Goal: Task Accomplishment & Management: Manage account settings

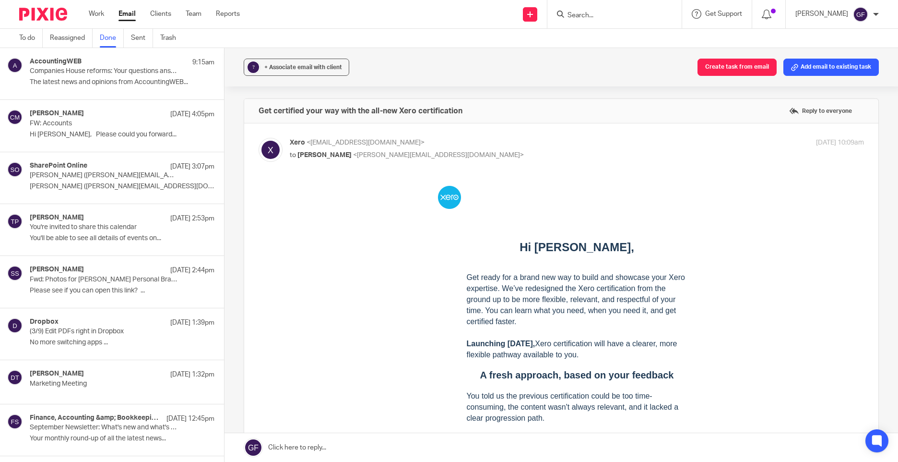
scroll to position [1070, 0]
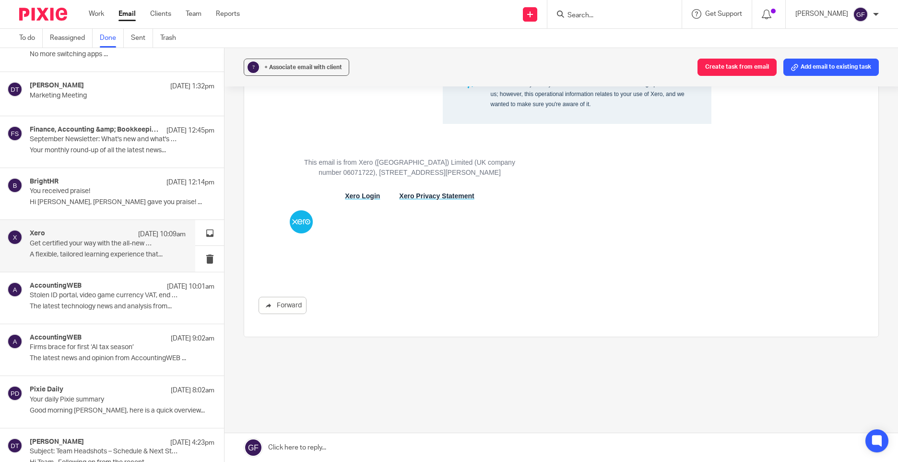
click at [123, 12] on link "Email" at bounding box center [127, 14] width 17 height 10
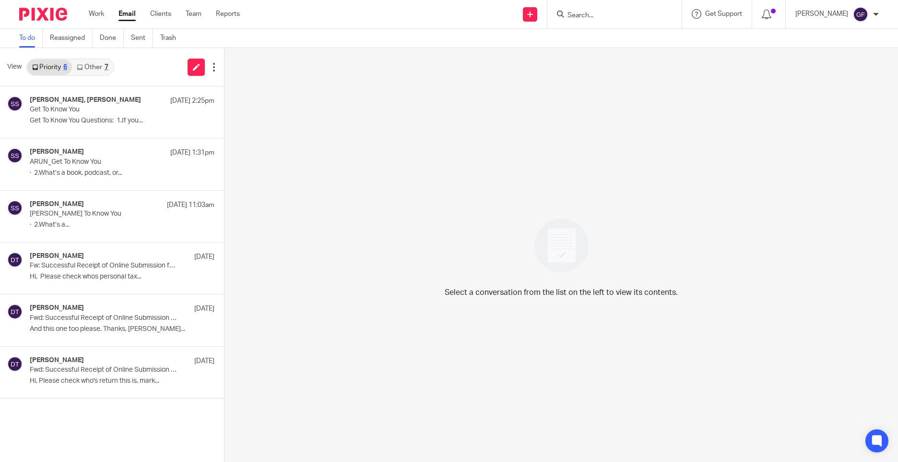
click at [95, 70] on link "Other 7" at bounding box center [92, 67] width 41 height 15
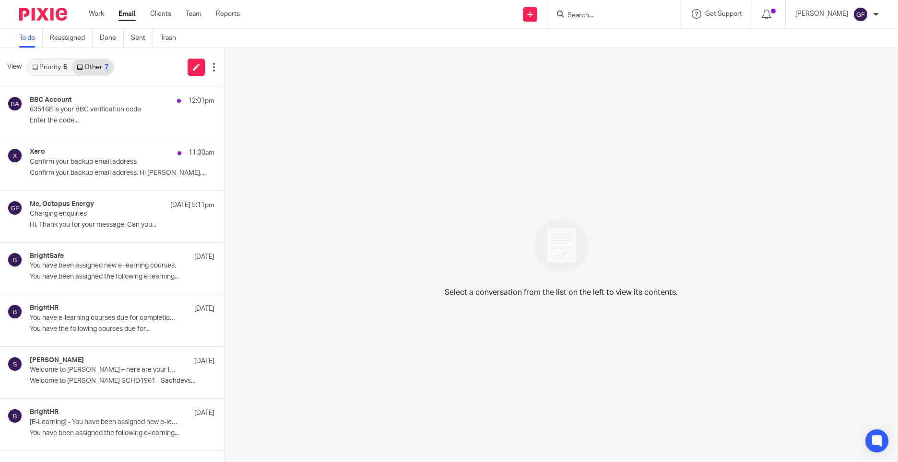
click at [57, 70] on link "Priority 6" at bounding box center [49, 67] width 45 height 15
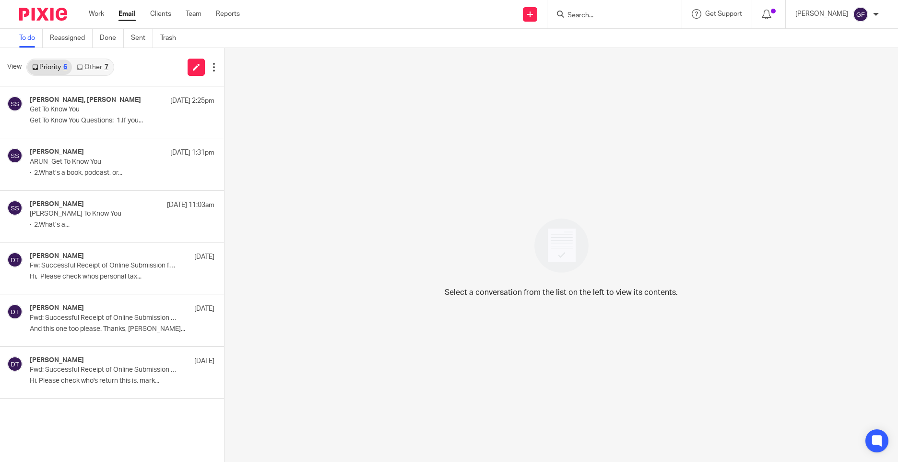
click at [321, 272] on div "Select a conversation from the list on the left to view its contents." at bounding box center [562, 255] width 674 height 414
click at [127, 11] on link "Email" at bounding box center [127, 14] width 17 height 10
click at [131, 42] on ul "To do Reassigned Done Sent Trash" at bounding box center [104, 38] width 171 height 19
click at [346, 263] on div "Select a conversation from the list on the left to view its contents." at bounding box center [562, 255] width 674 height 414
click at [562, 251] on img at bounding box center [561, 245] width 67 height 67
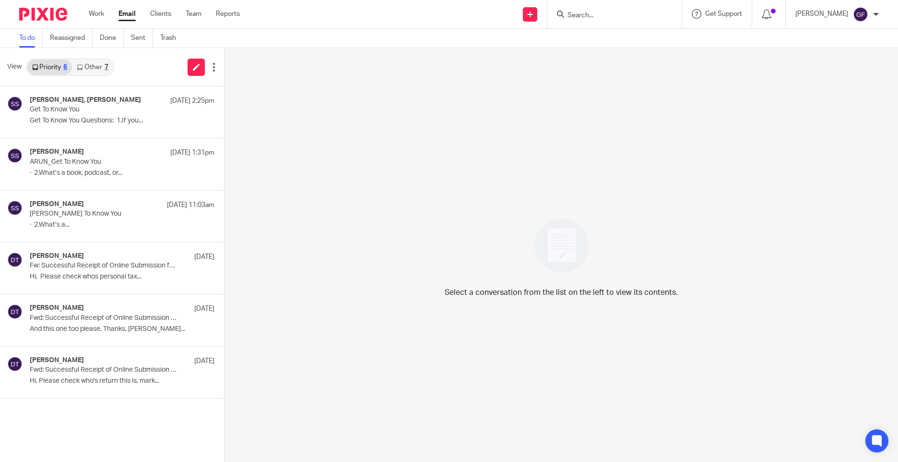
click at [394, 213] on div "Select a conversation from the list on the left to view its contents." at bounding box center [562, 255] width 674 height 414
click at [123, 15] on link "Email" at bounding box center [127, 14] width 17 height 10
click at [98, 65] on link "Other 7" at bounding box center [92, 67] width 41 height 15
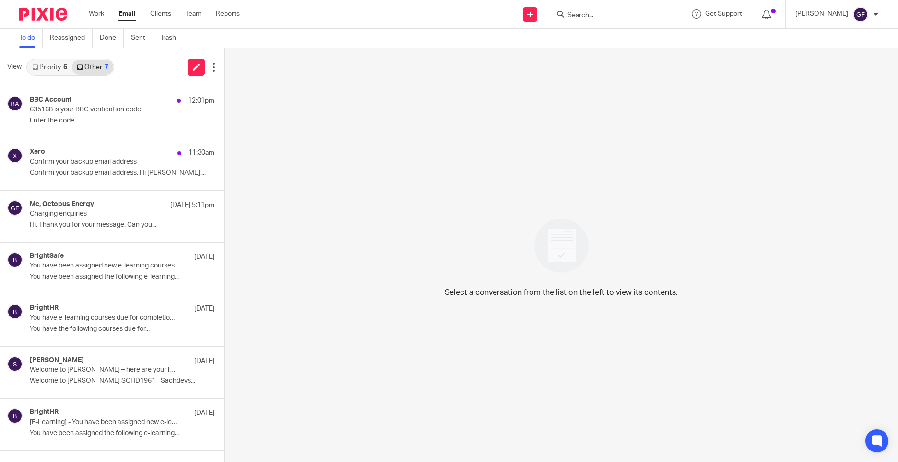
click at [120, 14] on link "Email" at bounding box center [127, 14] width 17 height 10
